Goal: Task Accomplishment & Management: Complete application form

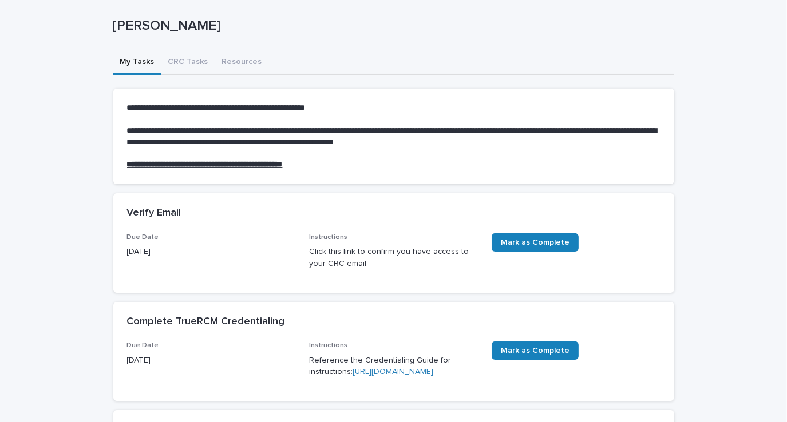
scroll to position [57, 0]
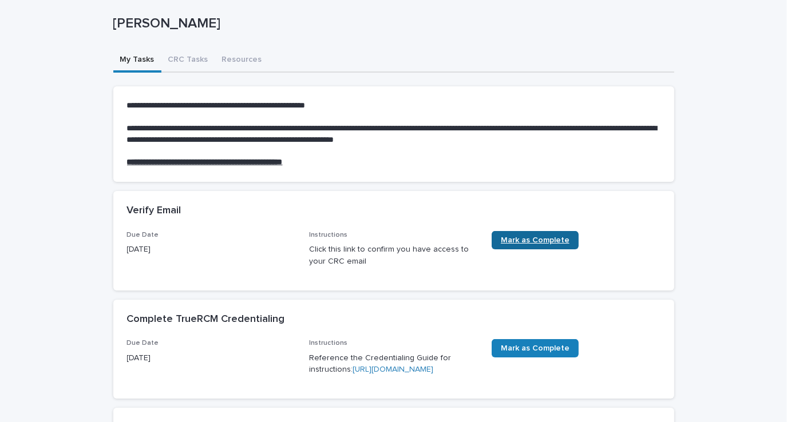
click at [530, 246] on link "Mark as Complete" at bounding box center [534, 240] width 87 height 18
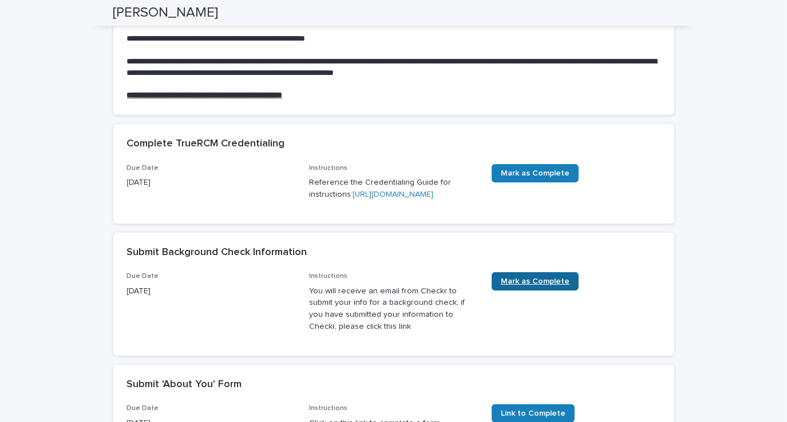
scroll to position [122, 0]
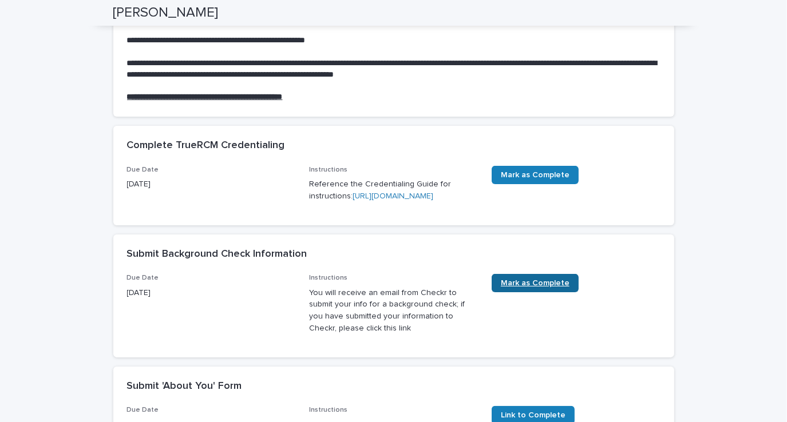
click at [535, 287] on span "Mark as Complete" at bounding box center [535, 283] width 69 height 8
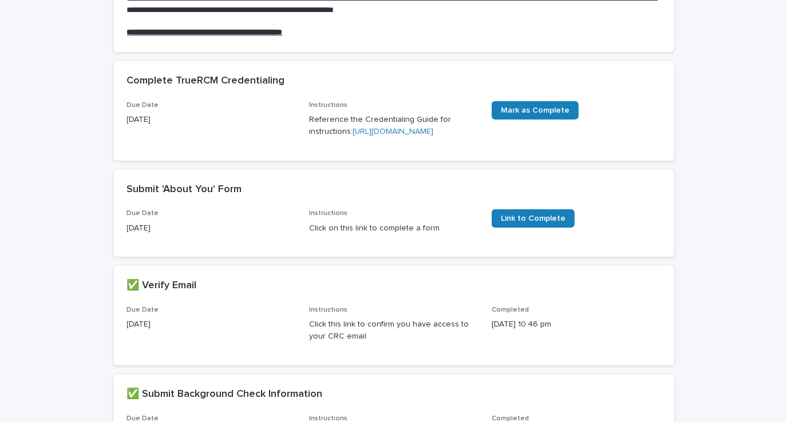
scroll to position [186, 0]
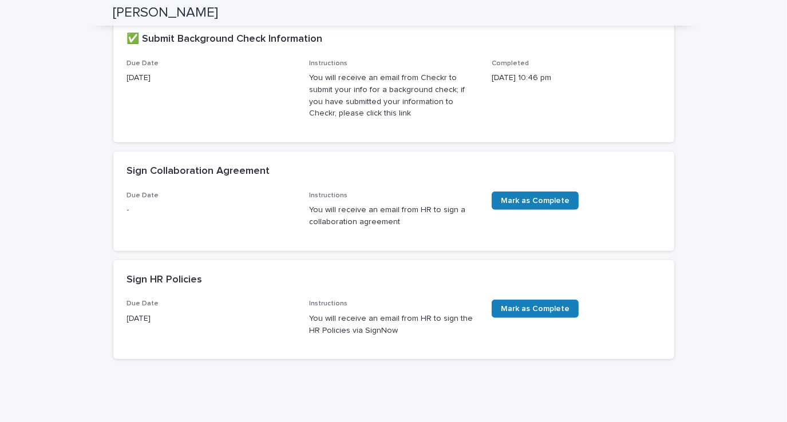
scroll to position [544, 0]
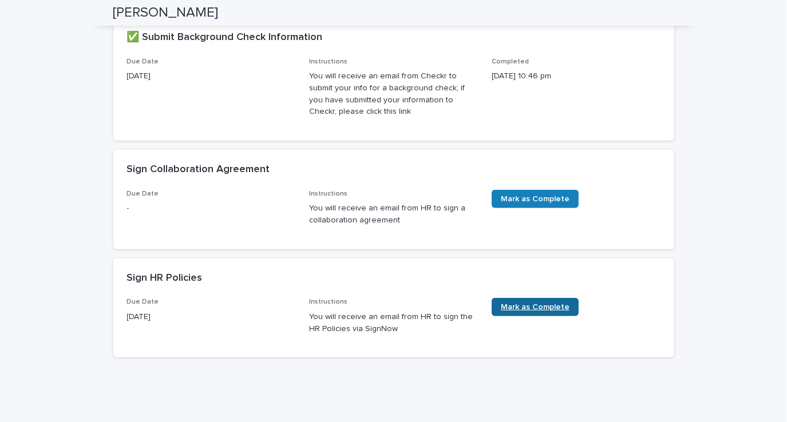
click at [519, 311] on span "Mark as Complete" at bounding box center [535, 307] width 69 height 8
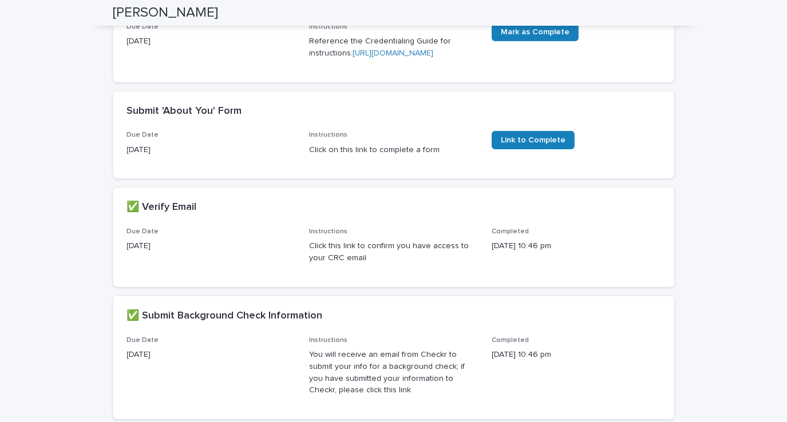
scroll to position [264, 0]
click at [319, 157] on p "Click on this link to complete a form" at bounding box center [393, 151] width 169 height 12
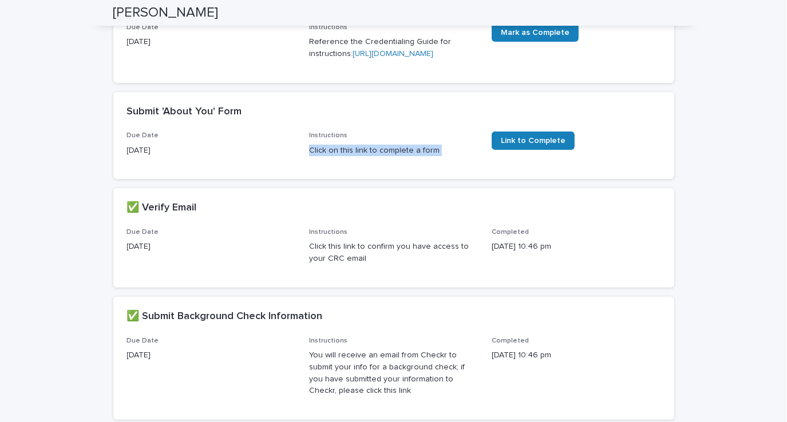
click at [319, 157] on p "Click on this link to complete a form" at bounding box center [393, 151] width 169 height 12
click at [539, 145] on span "Link to Complete" at bounding box center [533, 141] width 65 height 8
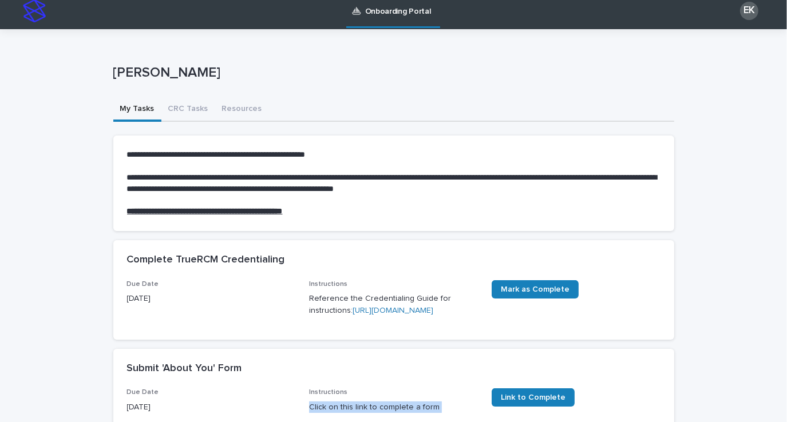
scroll to position [7, 0]
